Goal: Browse casually

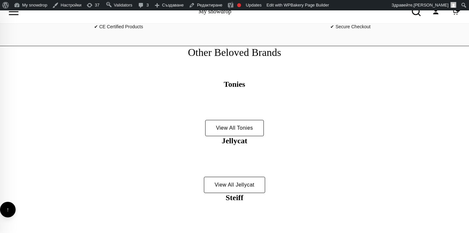
scroll to position [186, 0]
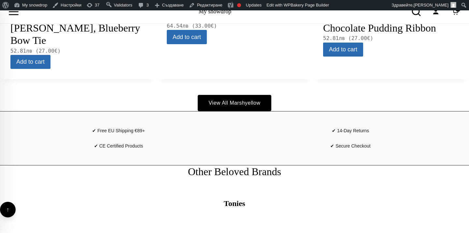
scroll to position [464, 0]
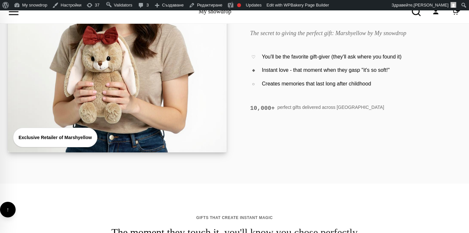
scroll to position [118, 0]
